Goal: Check status: Check status

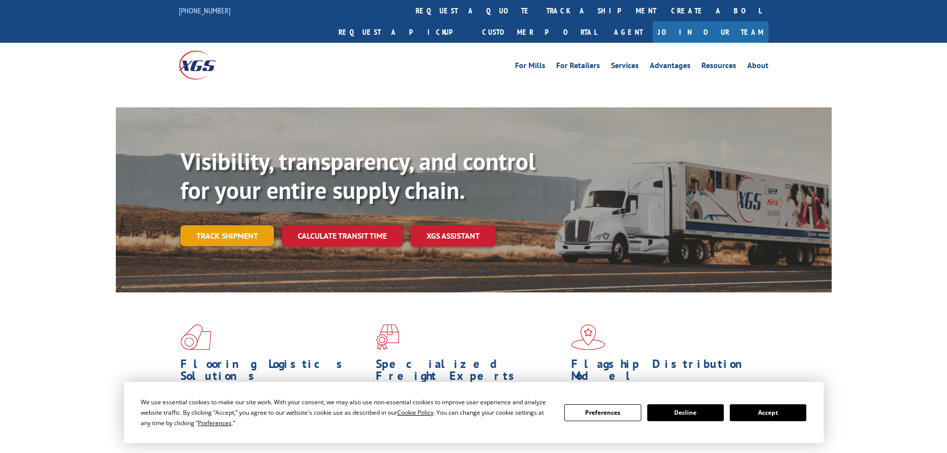
click at [221, 225] on link "Track shipment" at bounding box center [227, 235] width 93 height 21
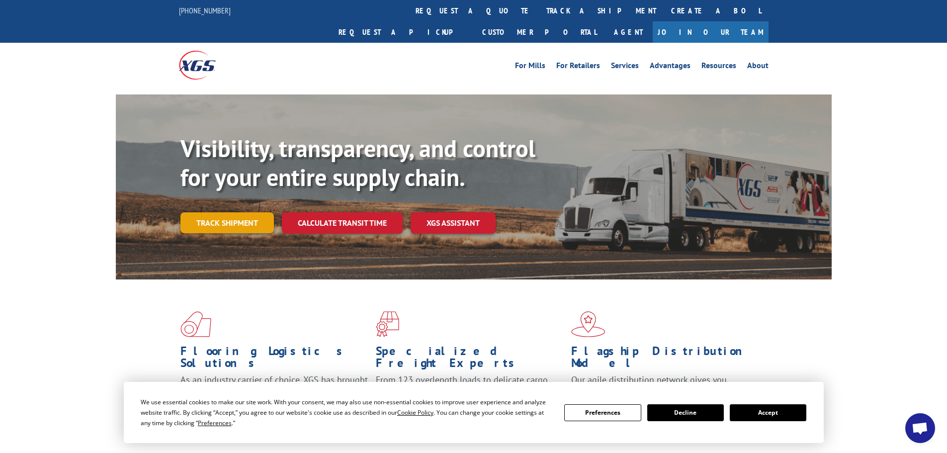
click at [240, 212] on link "Track shipment" at bounding box center [227, 222] width 93 height 21
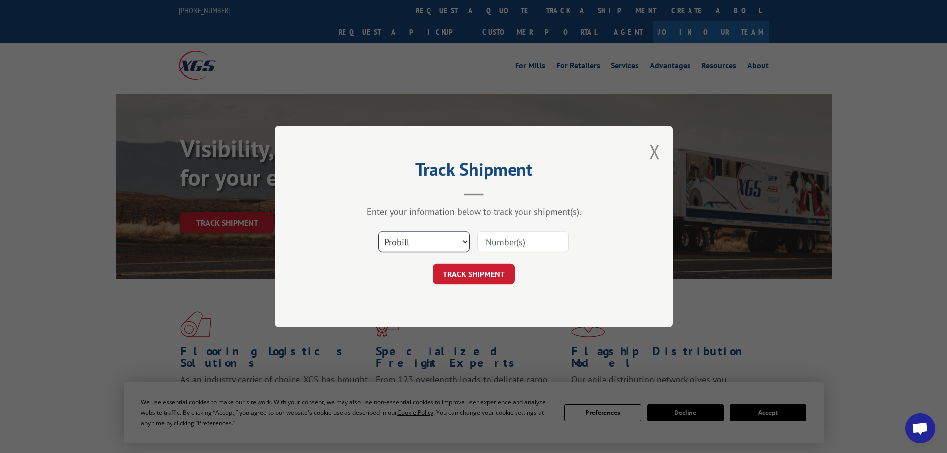
click at [434, 240] on select "Select category... Probill BOL PO" at bounding box center [423, 241] width 91 height 21
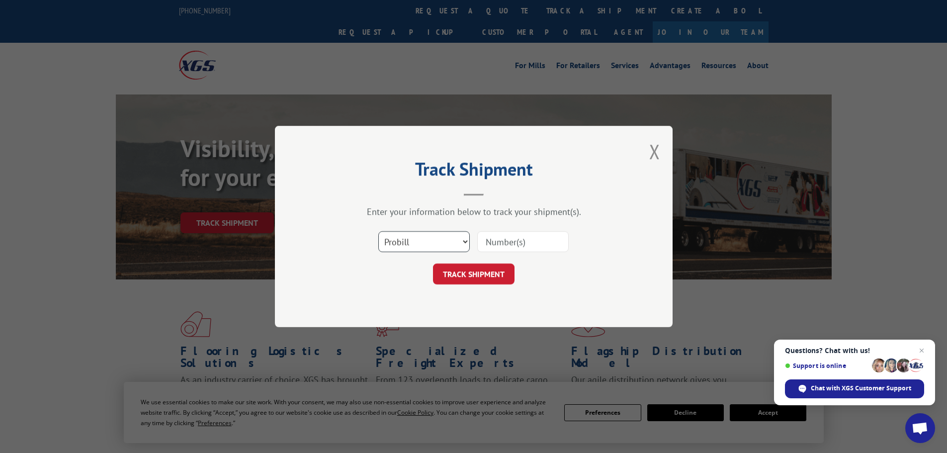
select select "po"
click at [378, 231] on select "Select category... Probill BOL PO" at bounding box center [423, 241] width 91 height 21
click at [501, 244] on input at bounding box center [522, 241] width 91 height 21
paste input "63516035"
type input "63516035"
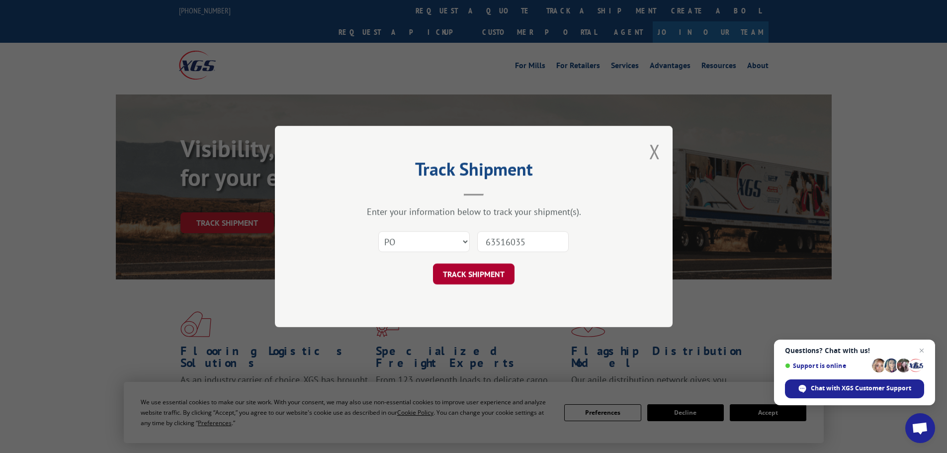
click at [479, 275] on button "TRACK SHIPMENT" at bounding box center [474, 274] width 82 height 21
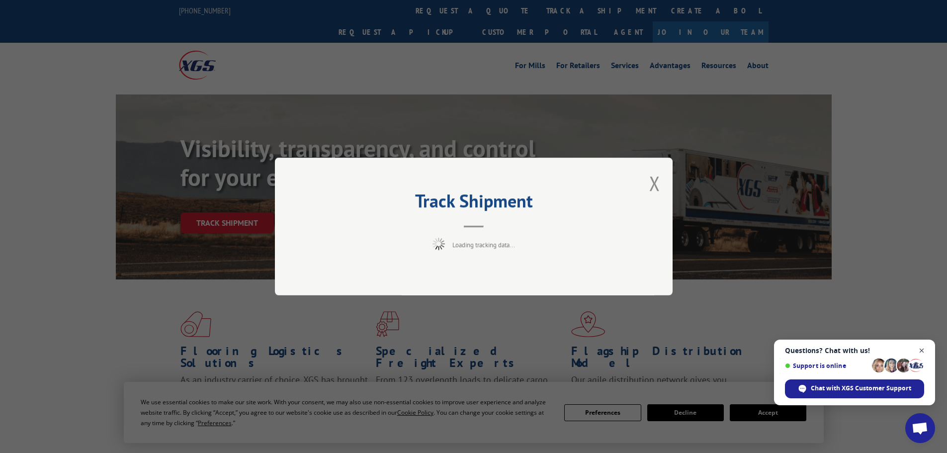
click at [923, 346] on span "Open chat" at bounding box center [922, 351] width 12 height 12
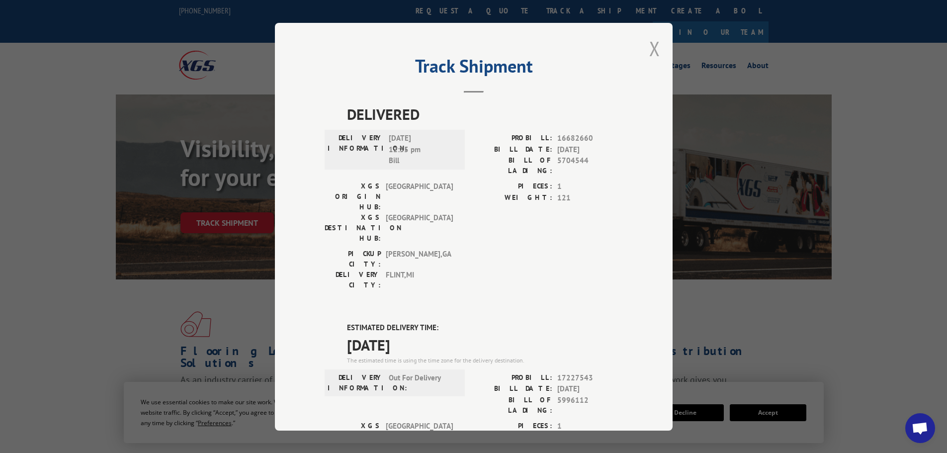
click at [653, 45] on button "Close modal" at bounding box center [654, 48] width 11 height 26
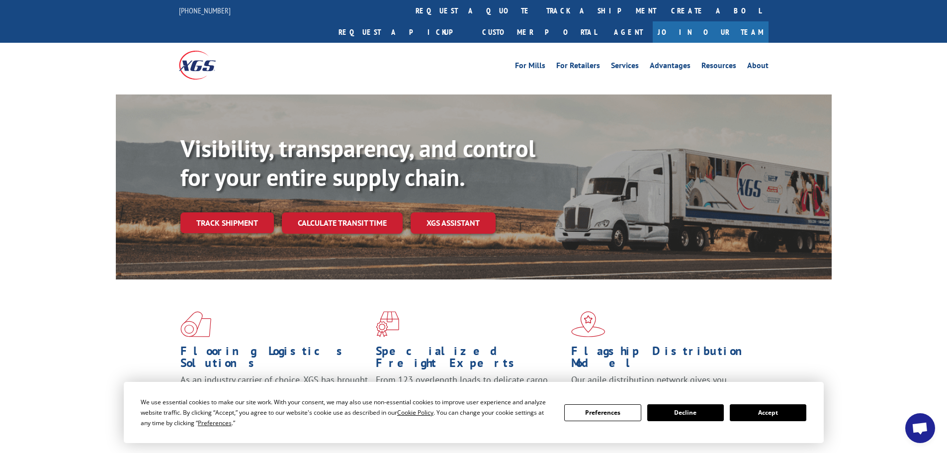
drag, startPoint x: 184, startPoint y: 185, endPoint x: 181, endPoint y: 189, distance: 5.3
click at [186, 187] on div "Visibility, transparency, and control for your entire supply chain. Track shipm…" at bounding box center [506, 203] width 651 height 139
click at [191, 212] on link "Track shipment" at bounding box center [227, 222] width 93 height 21
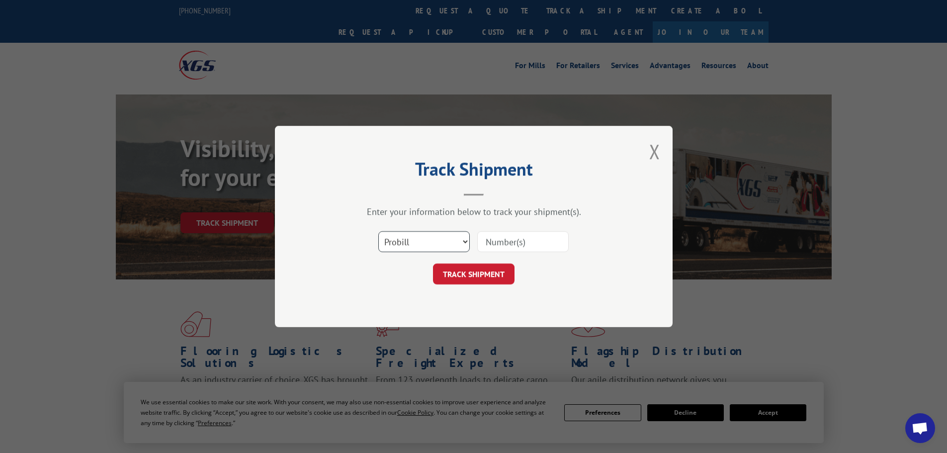
click at [421, 237] on select "Select category... Probill BOL PO" at bounding box center [423, 241] width 91 height 21
select select "po"
click at [378, 231] on select "Select category... Probill BOL PO" at bounding box center [423, 241] width 91 height 21
click at [498, 246] on input at bounding box center [522, 241] width 91 height 21
paste input "63516101"
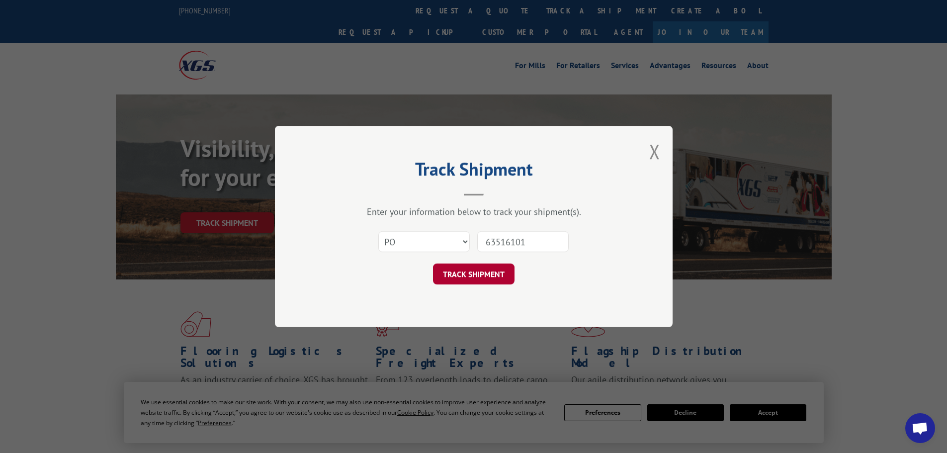
type input "63516101"
click at [476, 279] on button "TRACK SHIPMENT" at bounding box center [474, 274] width 82 height 21
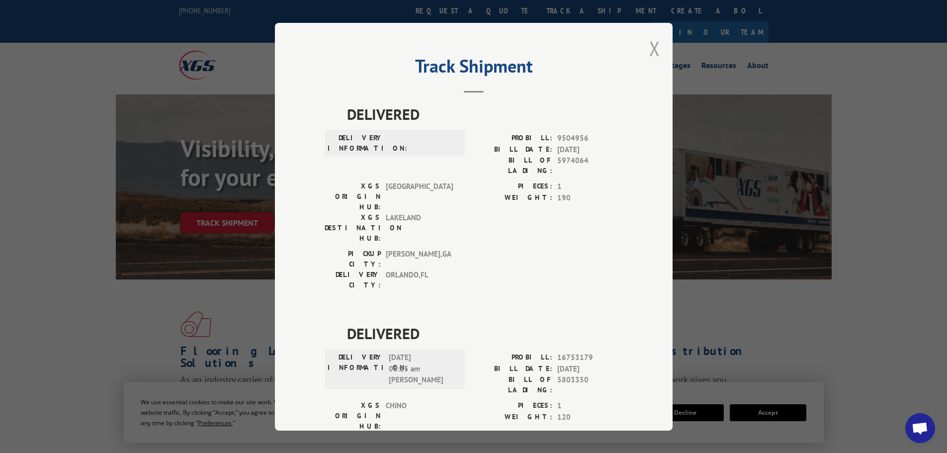
click at [649, 48] on button "Close modal" at bounding box center [654, 48] width 11 height 26
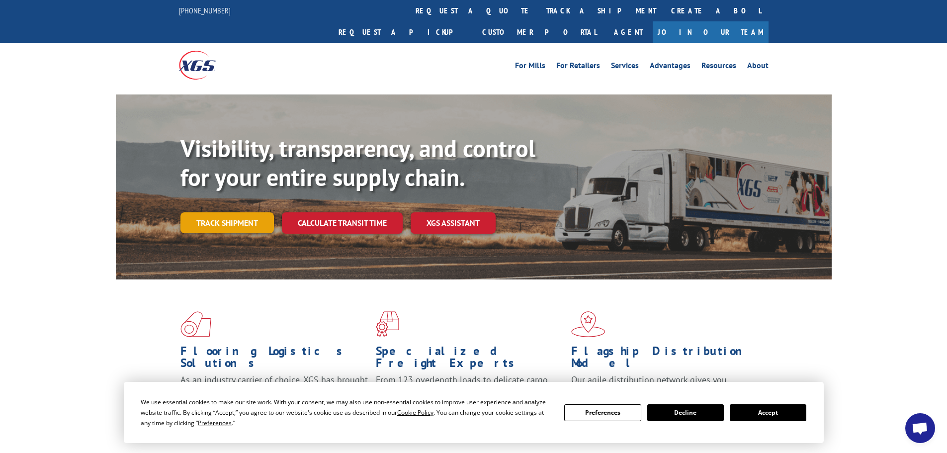
click at [232, 212] on link "Track shipment" at bounding box center [227, 222] width 93 height 21
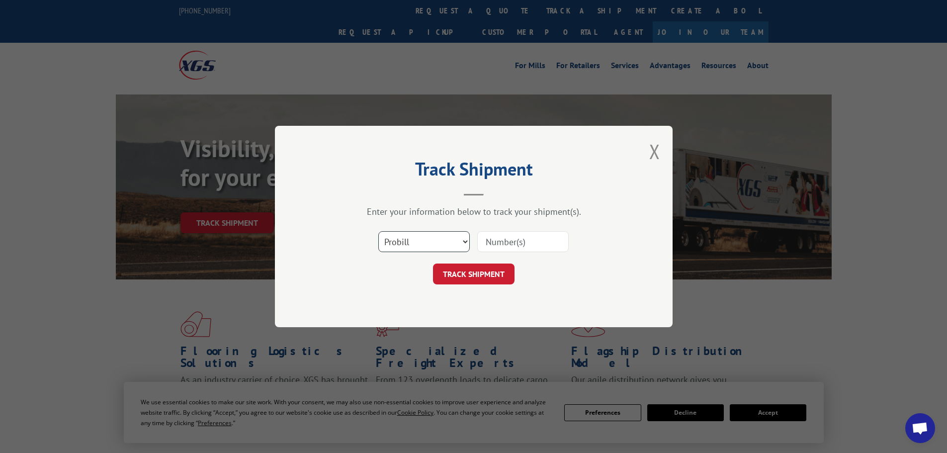
drag, startPoint x: 418, startPoint y: 238, endPoint x: 417, endPoint y: 251, distance: 12.9
click at [418, 240] on select "Select category... Probill BOL PO" at bounding box center [423, 241] width 91 height 21
select select "bol"
click at [378, 231] on select "Select category... Probill BOL PO" at bounding box center [423, 241] width 91 height 21
click at [482, 238] on input at bounding box center [522, 241] width 91 height 21
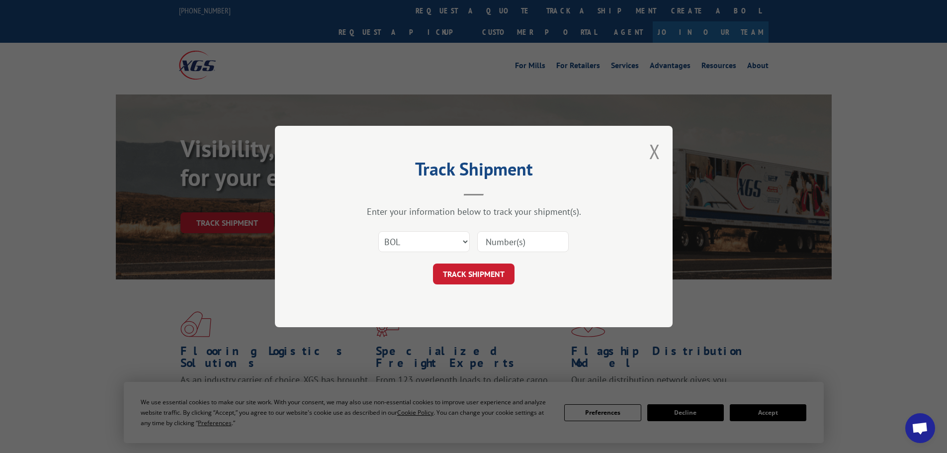
paste input "6004063"
type input "6004063"
click at [486, 283] on button "TRACK SHIPMENT" at bounding box center [474, 274] width 82 height 21
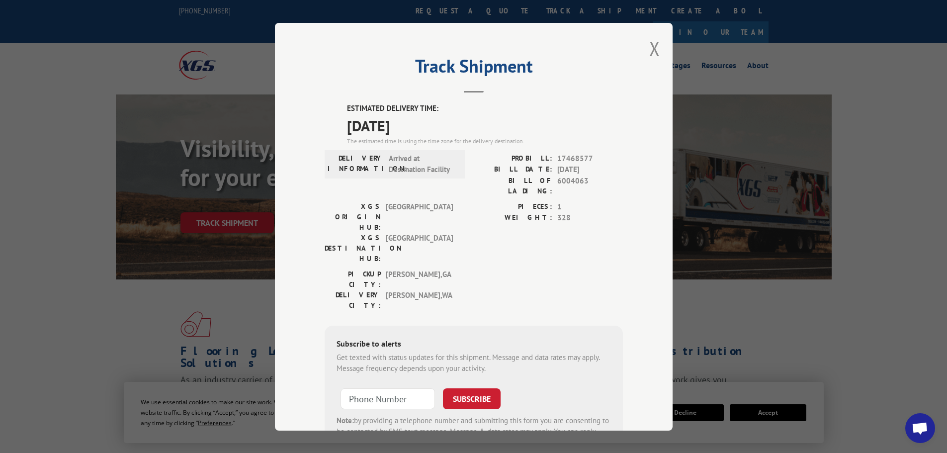
click at [494, 269] on div "PICKUP CITY: [GEOGRAPHIC_DATA] , [GEOGRAPHIC_DATA]: [GEOGRAPHIC_DATA] , [GEOGRA…" at bounding box center [474, 292] width 298 height 47
click at [644, 48] on div "Track Shipment ESTIMATED DELIVERY TIME: [DATE] The estimated time is using the …" at bounding box center [474, 227] width 398 height 408
click at [652, 46] on button "Close modal" at bounding box center [654, 48] width 11 height 26
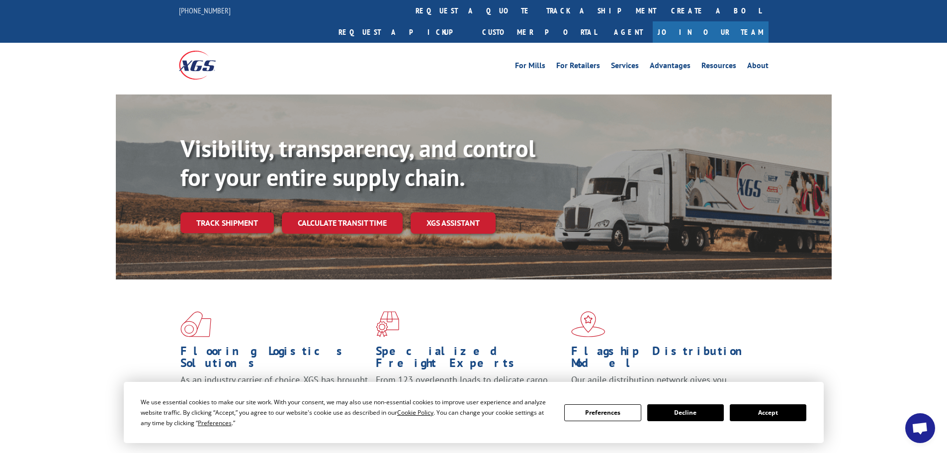
click at [211, 167] on b "Visibility, transparency, and control for your entire supply chain." at bounding box center [358, 163] width 355 height 60
click at [229, 212] on link "Track shipment" at bounding box center [227, 222] width 93 height 21
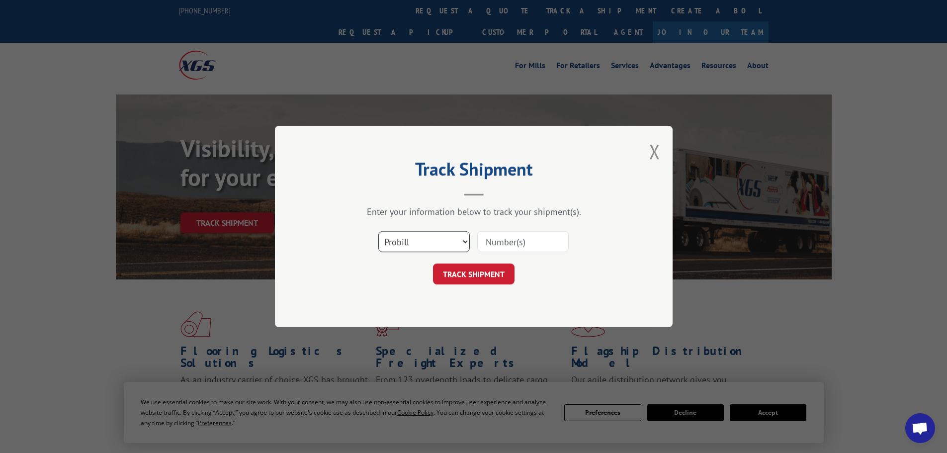
click at [422, 243] on select "Select category... Probill BOL PO" at bounding box center [423, 241] width 91 height 21
select select "po"
click at [378, 231] on select "Select category... Probill BOL PO" at bounding box center [423, 241] width 91 height 21
click at [495, 242] on input at bounding box center [522, 241] width 91 height 21
paste input "63516104"
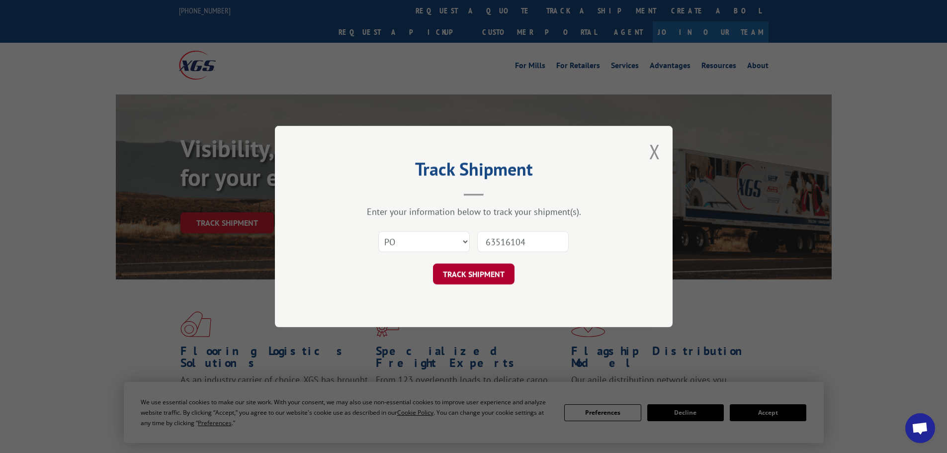
type input "63516104"
click at [481, 276] on button "TRACK SHIPMENT" at bounding box center [474, 274] width 82 height 21
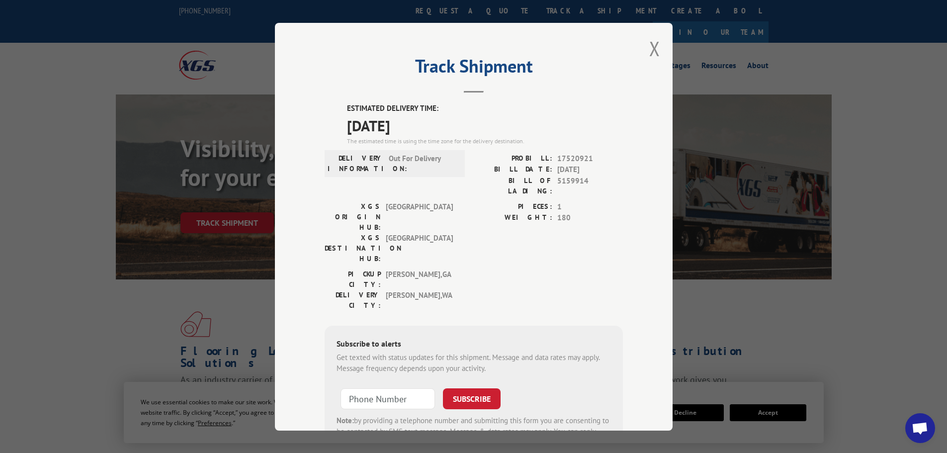
click at [465, 187] on div "DELIVERY INFORMATION: Out For Delivery PROBILL: 17520921 BILL DATE: [DATE] BILL…" at bounding box center [474, 177] width 298 height 48
click at [500, 221] on div "PIECES: 1 WEIGHT: 180" at bounding box center [548, 235] width 149 height 68
drag, startPoint x: 341, startPoint y: 122, endPoint x: 466, endPoint y: 123, distance: 125.3
click at [466, 123] on div "ESTIMATED DELIVERY TIME: [DATE] The estimated time is using the time zone for t…" at bounding box center [474, 282] width 298 height 358
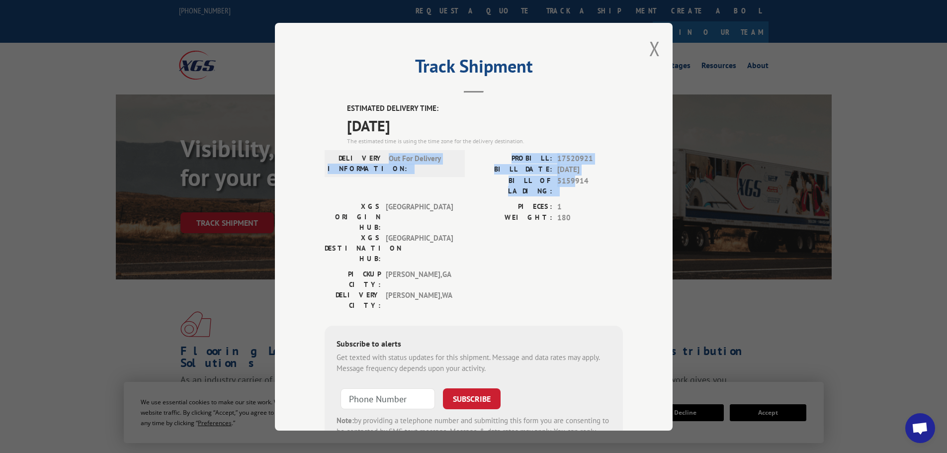
drag, startPoint x: 383, startPoint y: 155, endPoint x: 569, endPoint y: 185, distance: 187.9
click at [569, 185] on div "DELIVERY INFORMATION: Out For Delivery PROBILL: 17520921 BILL DATE: [DATE] BILL…" at bounding box center [474, 177] width 298 height 48
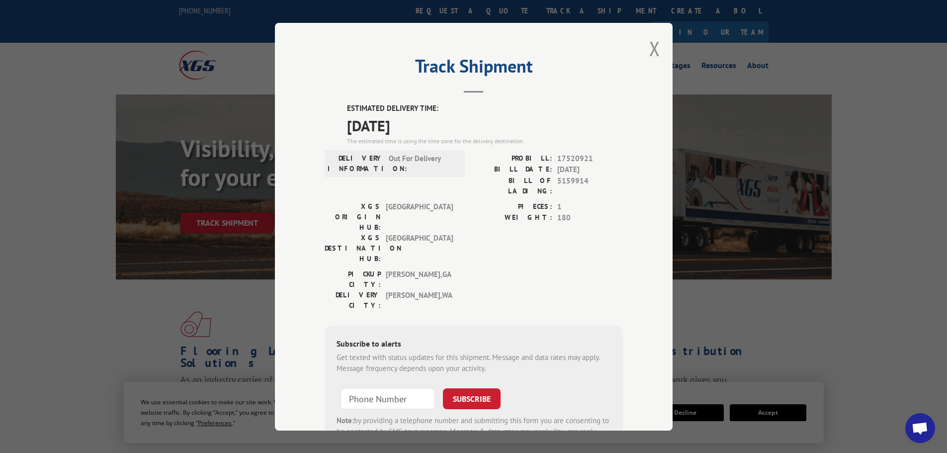
click at [478, 212] on label "WEIGHT:" at bounding box center [513, 217] width 79 height 11
click at [654, 46] on button "Close modal" at bounding box center [654, 48] width 11 height 26
